Goal: Register for event/course

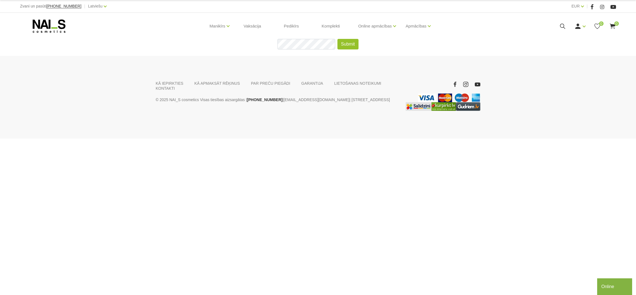
click at [48, 26] on icon at bounding box center [49, 26] width 58 height 14
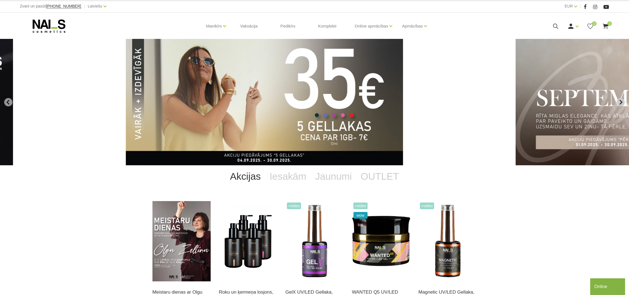
click at [621, 101] on icon "Next slide" at bounding box center [621, 102] width 3 height 5
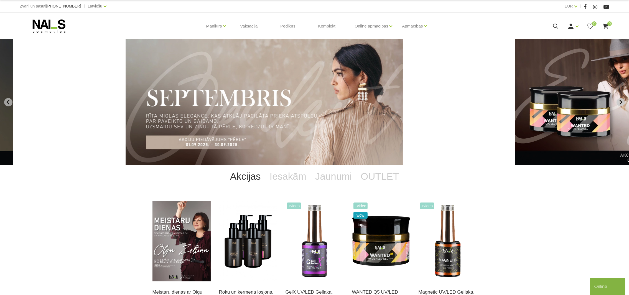
click at [621, 101] on icon "Next slide" at bounding box center [621, 102] width 3 height 5
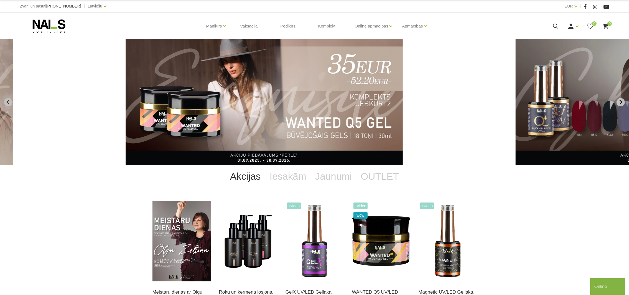
click at [621, 101] on icon "Next slide" at bounding box center [621, 102] width 3 height 5
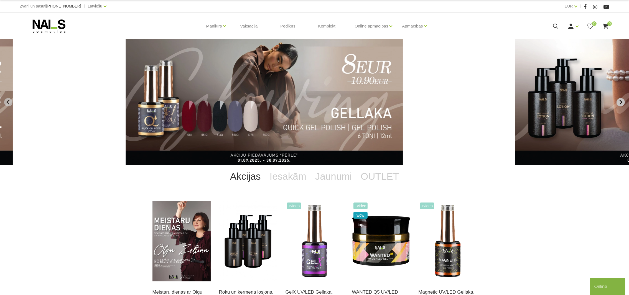
click at [621, 101] on icon "Next slide" at bounding box center [621, 102] width 3 height 5
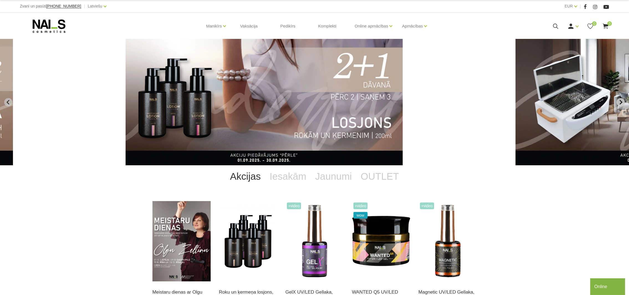
click at [621, 101] on icon "Next slide" at bounding box center [621, 102] width 3 height 5
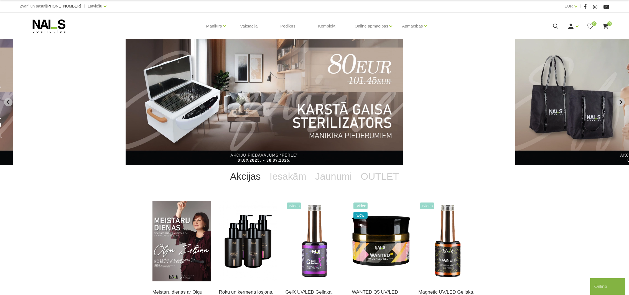
click at [621, 101] on icon "Next slide" at bounding box center [621, 102] width 3 height 5
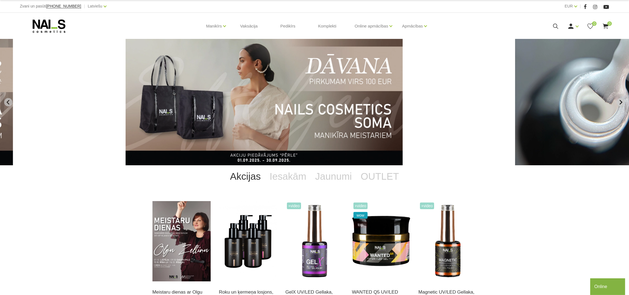
click at [621, 101] on icon "Next slide" at bounding box center [621, 102] width 3 height 5
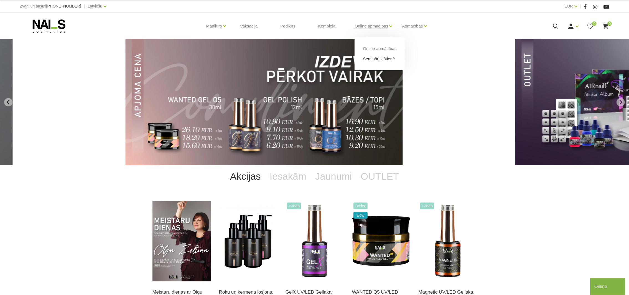
click at [375, 57] on link "Semināri klātienē" at bounding box center [379, 59] width 32 height 6
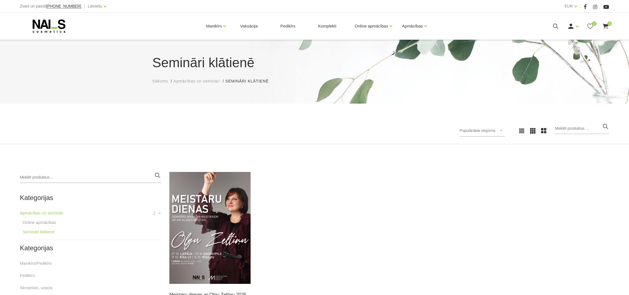
scroll to position [42, 0]
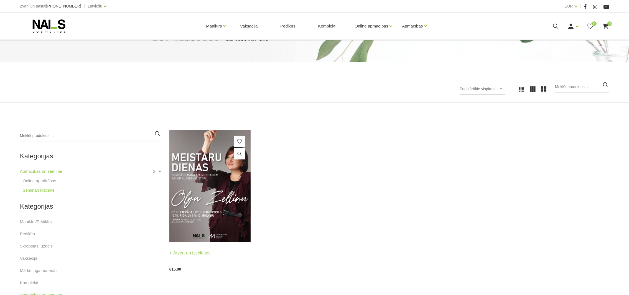
click at [228, 189] on img at bounding box center [209, 186] width 81 height 112
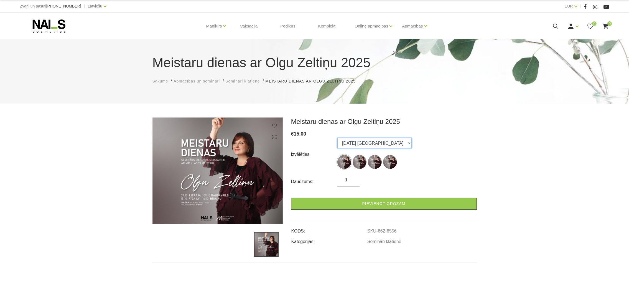
click at [399, 141] on select "07.10.25 Liepāja 09.10.25 Daugavpils 15.10.25 Rīga (latviešu val. 16.10.25 Rīga…" at bounding box center [375, 143] width 74 height 11
click at [338, 138] on select "07.10.25 Liepāja 09.10.25 Daugavpils 15.10.25 Rīga (latviešu val. 16.10.25 Rīga…" at bounding box center [375, 143] width 74 height 11
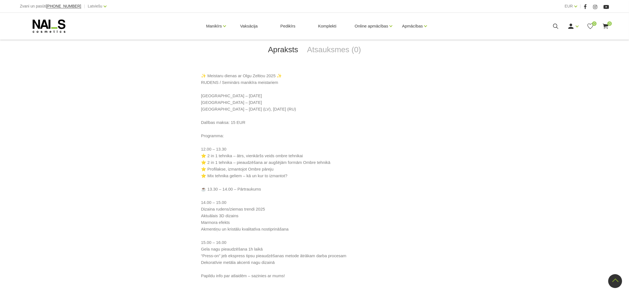
scroll to position [83, 0]
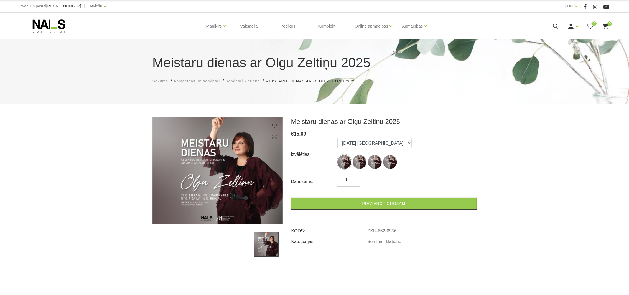
click at [48, 26] on icon at bounding box center [49, 26] width 58 height 14
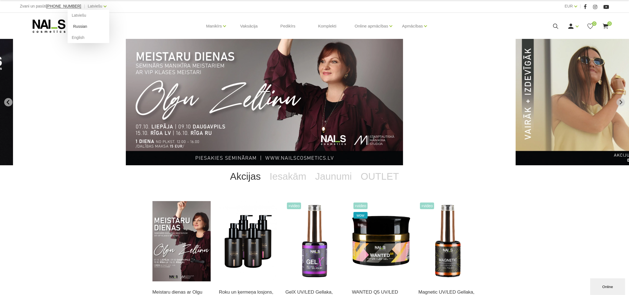
click at [73, 24] on link "Russian" at bounding box center [89, 26] width 42 height 11
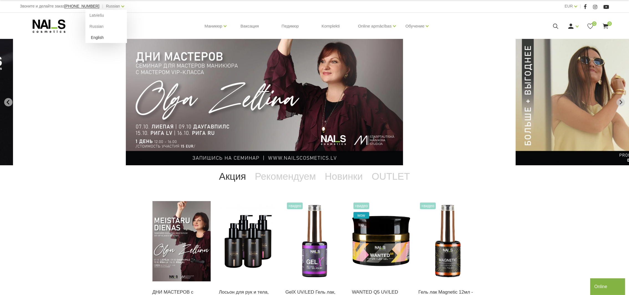
click at [85, 37] on link "English" at bounding box center [106, 37] width 42 height 11
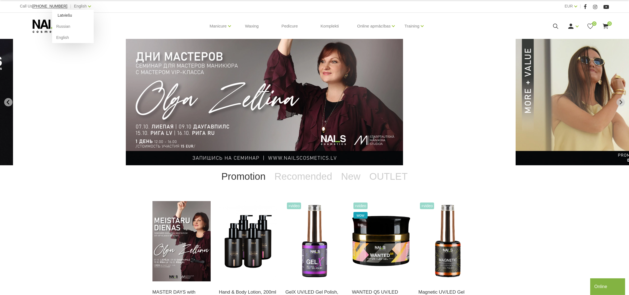
click at [59, 16] on link "Latviešu" at bounding box center [73, 15] width 42 height 11
